Goal: Browse casually

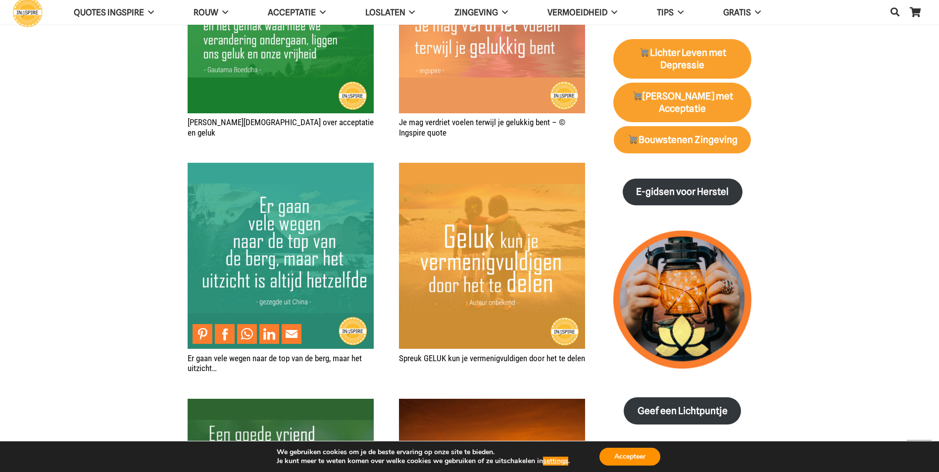
scroll to position [940, 0]
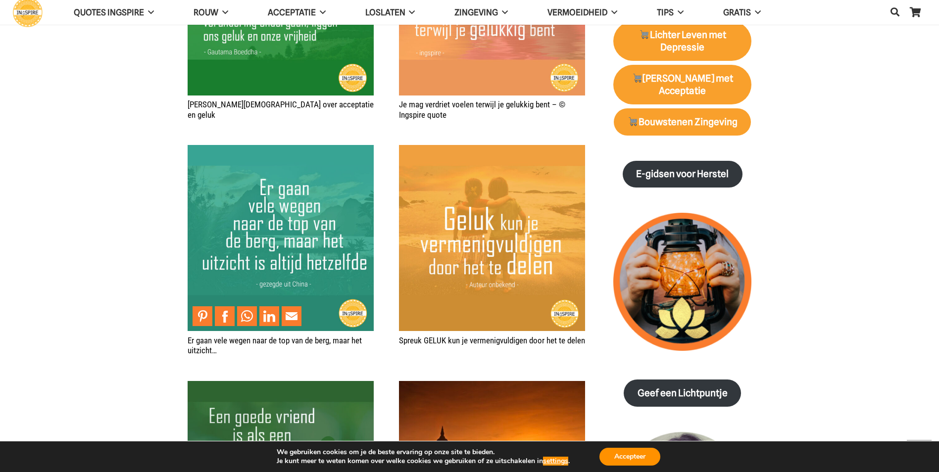
click at [298, 215] on img "Er gaan vele wegen naar de top van de berg, maar het uitzicht…" at bounding box center [281, 238] width 186 height 186
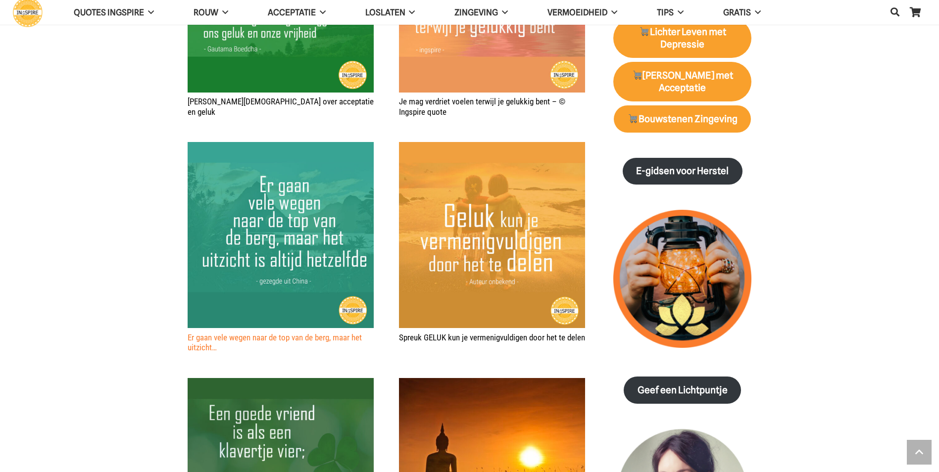
scroll to position [1141, 0]
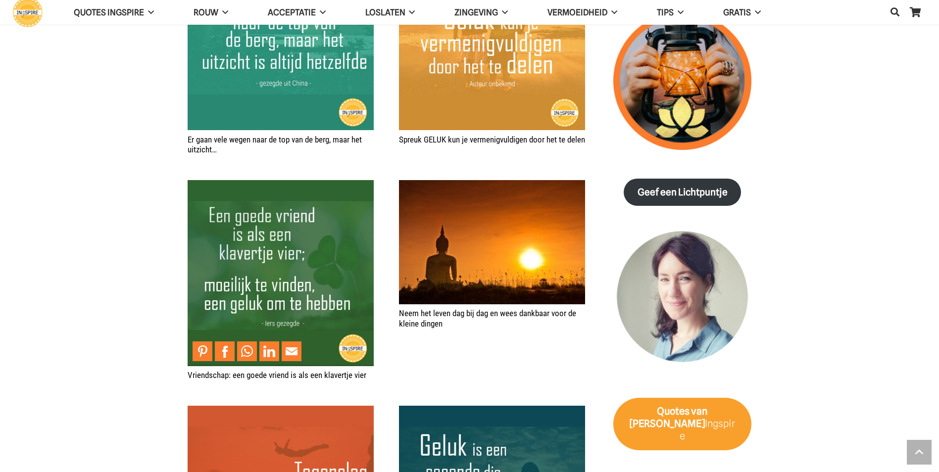
click at [266, 249] on img "Vriendschap: een goede vriend is als een klavertje vier" at bounding box center [281, 273] width 186 height 186
